Goal: Task Accomplishment & Management: Manage account settings

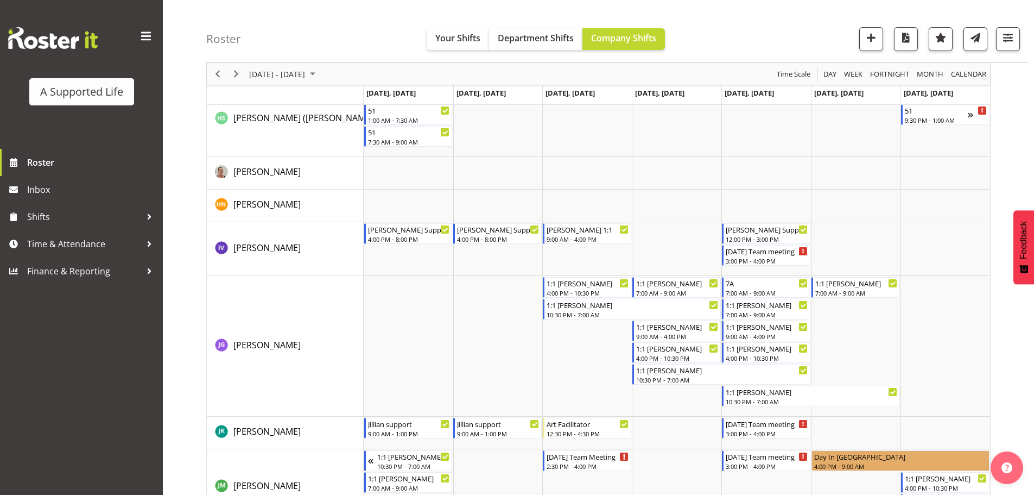
scroll to position [2972, 0]
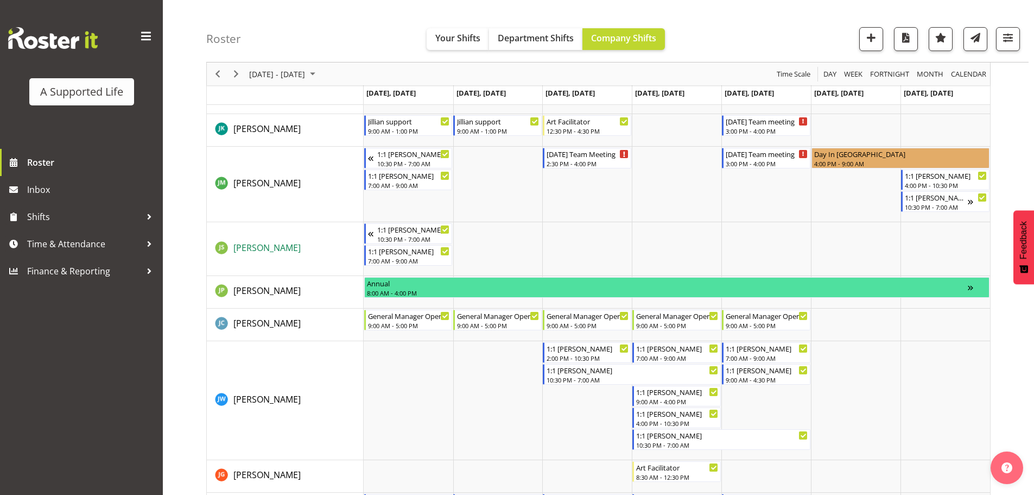
click at [252, 250] on span "[PERSON_NAME]" at bounding box center [266, 248] width 67 height 12
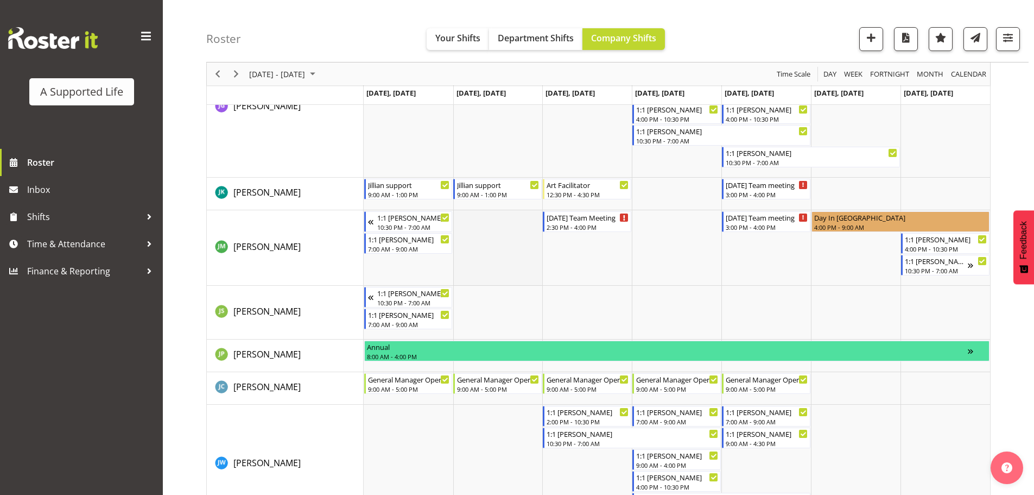
scroll to position [1917, 0]
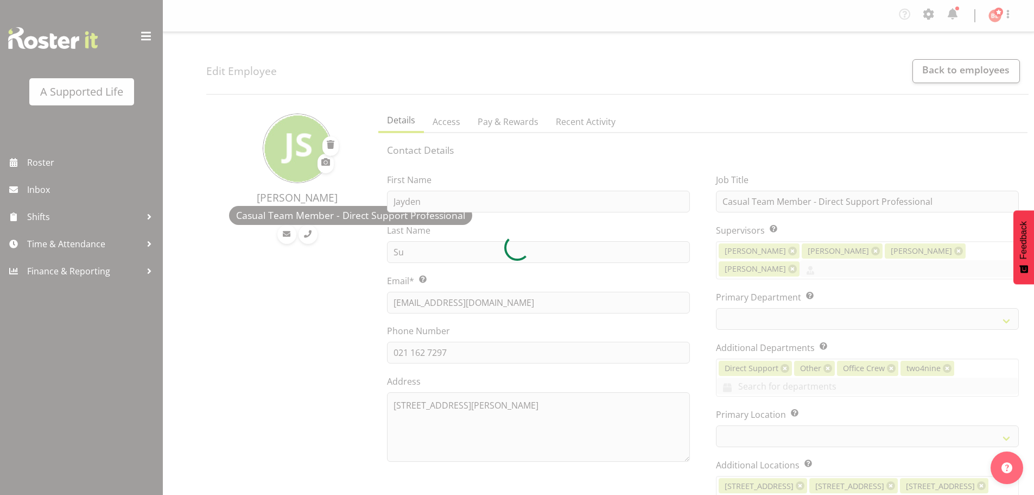
select select "TimelineWeek"
select select
select select "959"
